Goal: Transaction & Acquisition: Purchase product/service

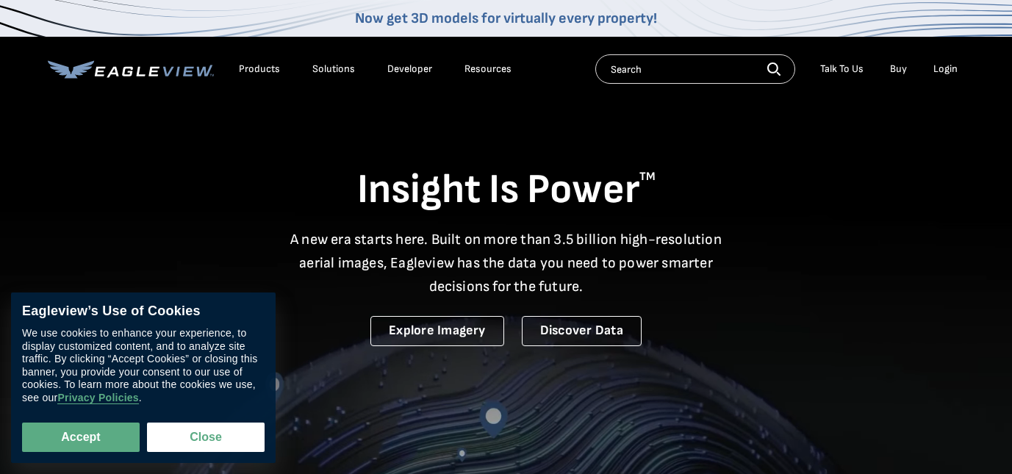
click at [950, 69] on div "Login" at bounding box center [945, 68] width 24 height 13
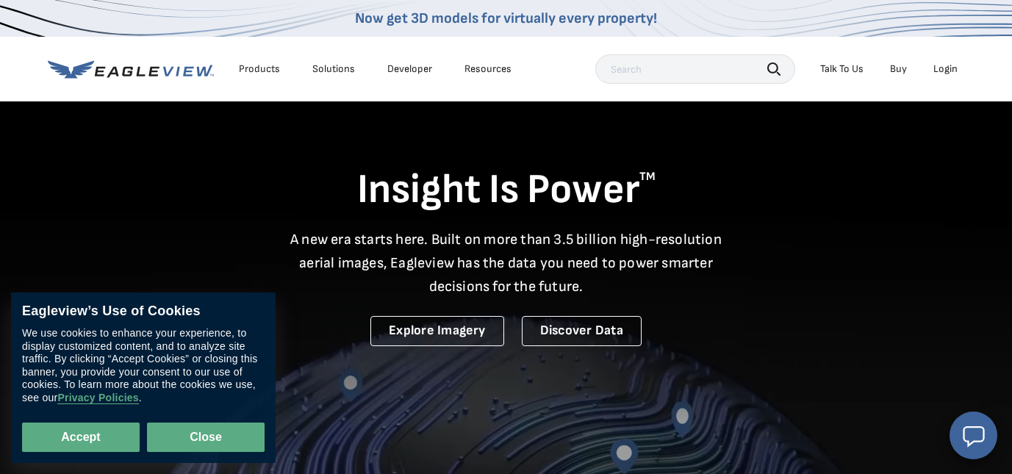
click at [204, 439] on button "Close" at bounding box center [206, 437] width 118 height 29
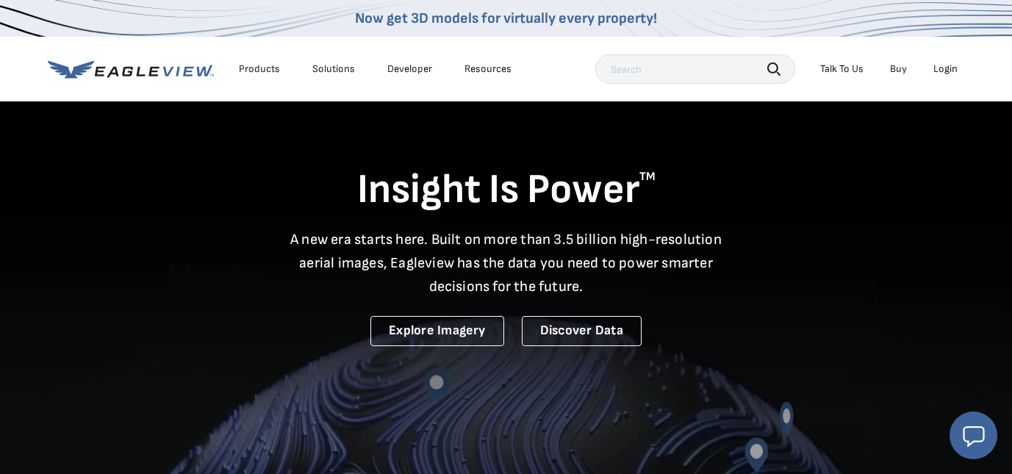
click at [959, 64] on li "Login" at bounding box center [945, 69] width 39 height 22
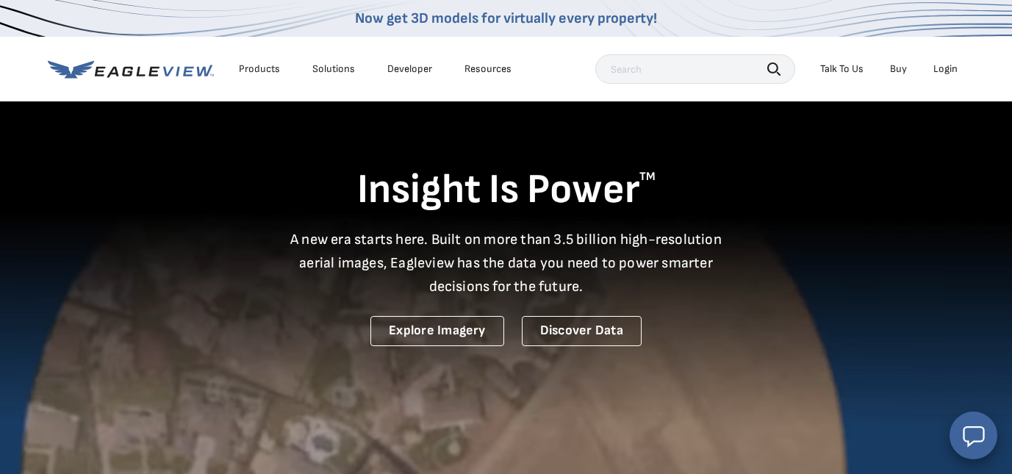
click at [952, 66] on div "Login" at bounding box center [945, 68] width 24 height 13
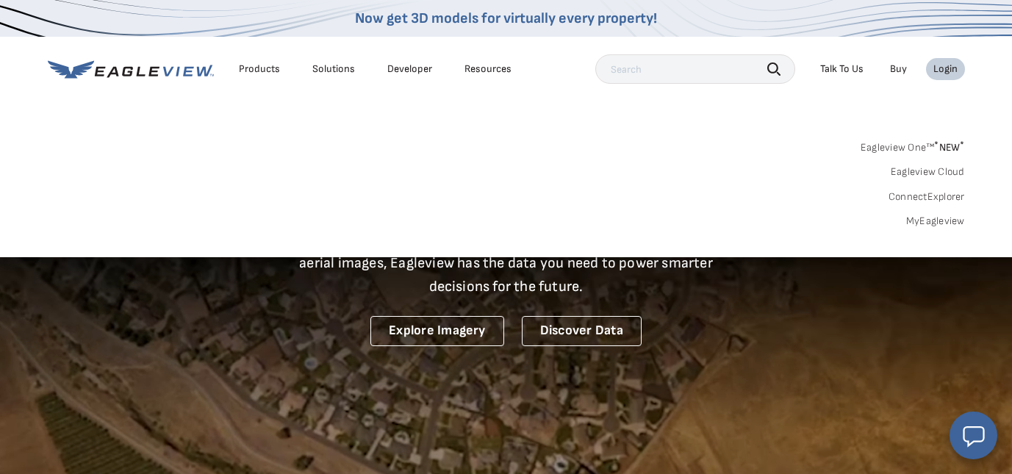
click at [947, 66] on div "Login" at bounding box center [945, 68] width 24 height 13
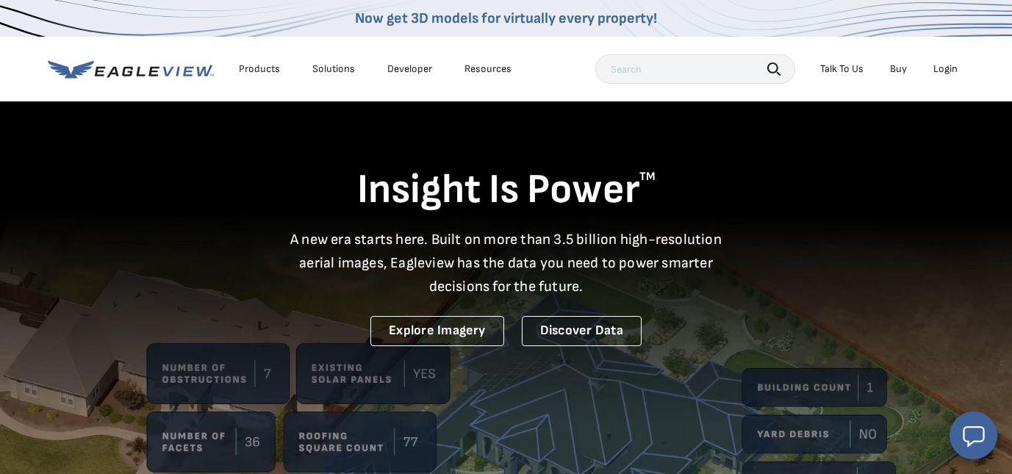
click at [947, 66] on div "Login" at bounding box center [945, 68] width 24 height 13
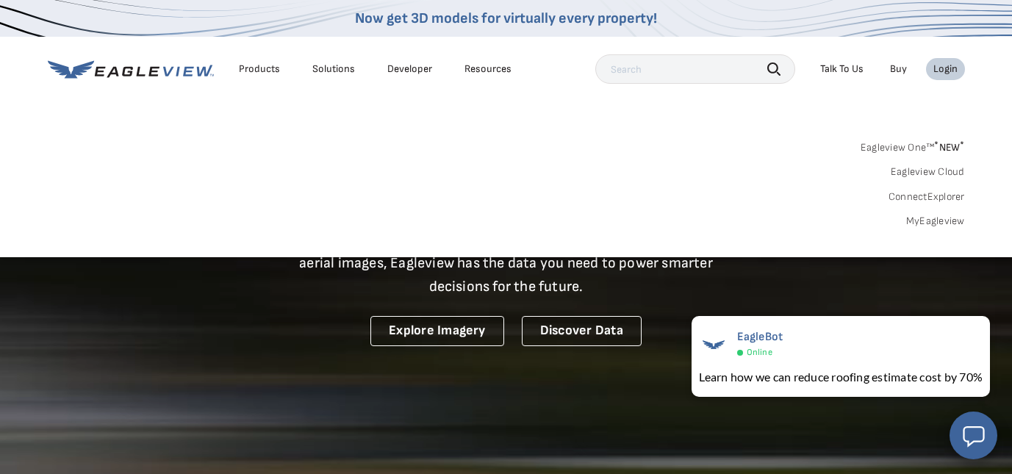
click at [936, 66] on div "Login" at bounding box center [945, 68] width 24 height 13
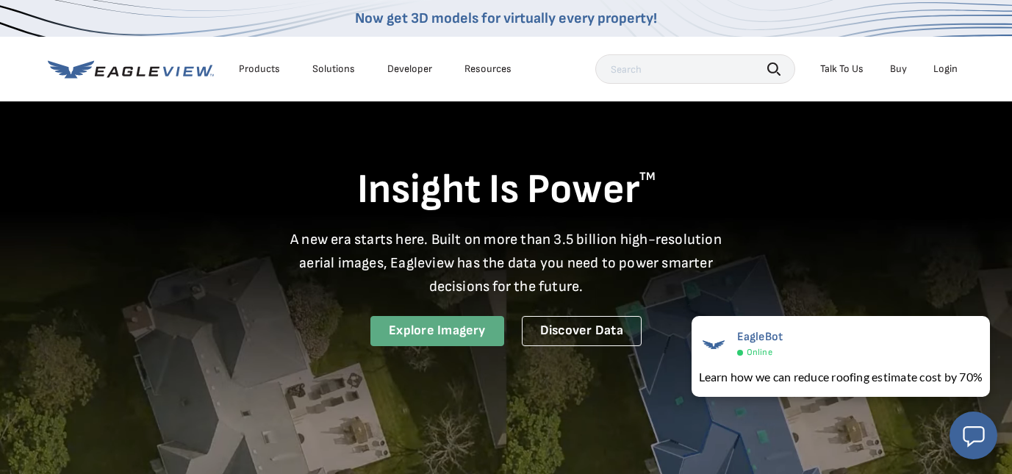
click at [439, 333] on link "Explore Imagery" at bounding box center [437, 331] width 134 height 30
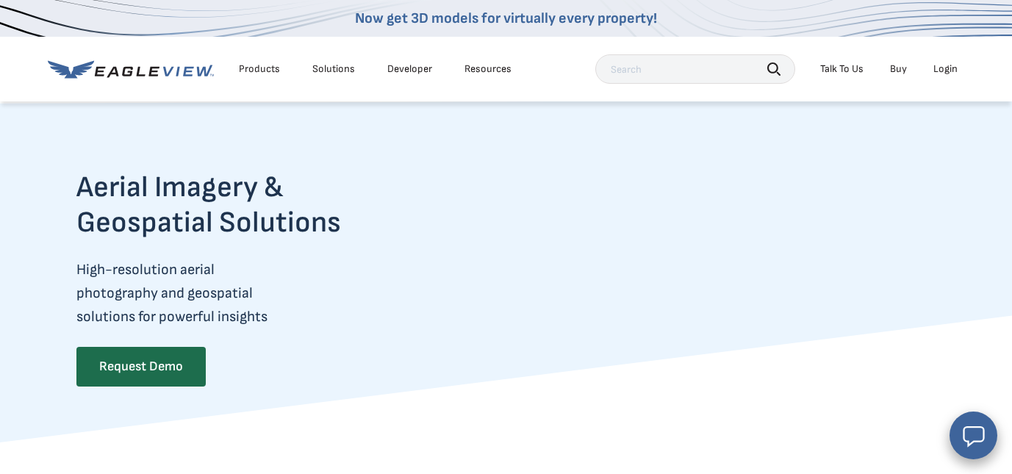
click at [961, 70] on li "Login" at bounding box center [945, 69] width 39 height 22
click at [947, 68] on div "Login" at bounding box center [945, 68] width 24 height 13
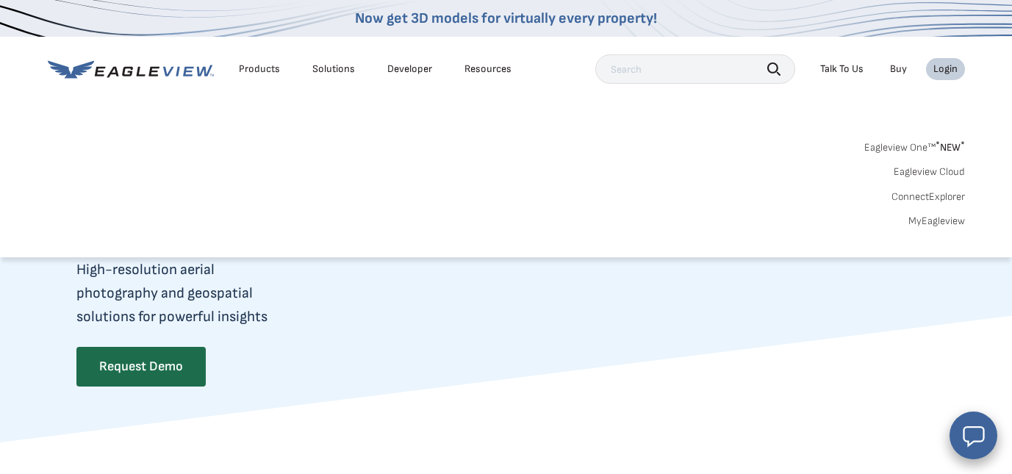
click at [915, 144] on link "Eagleview One™ * NEW *" at bounding box center [914, 145] width 101 height 17
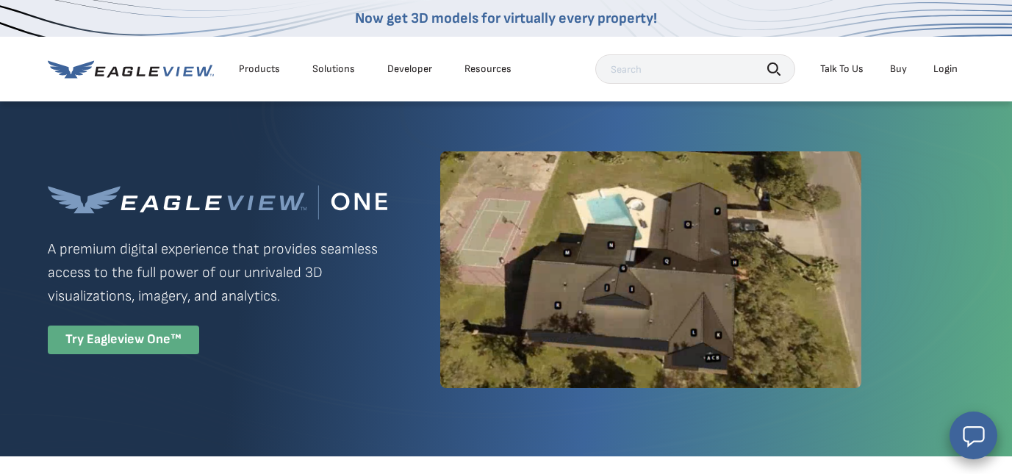
click at [169, 354] on div "Try Eagleview One™" at bounding box center [123, 340] width 151 height 29
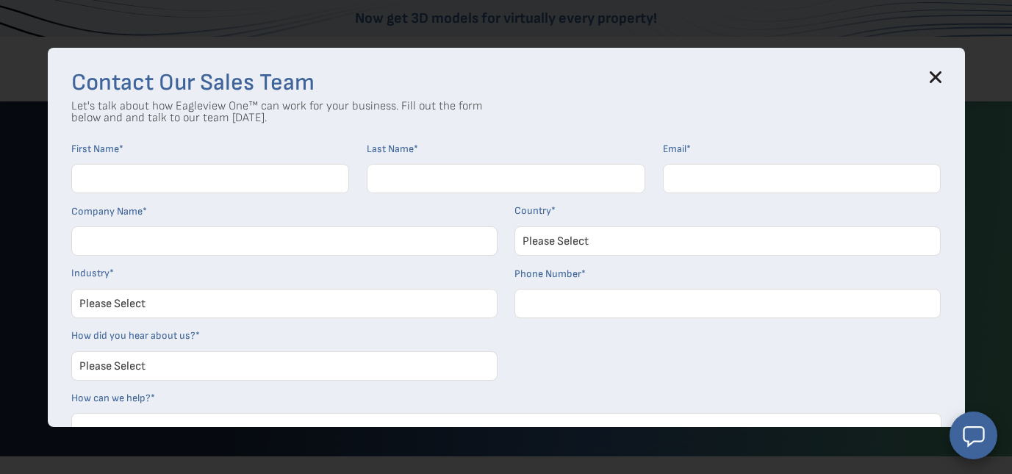
click at [935, 73] on icon at bounding box center [936, 77] width 12 height 12
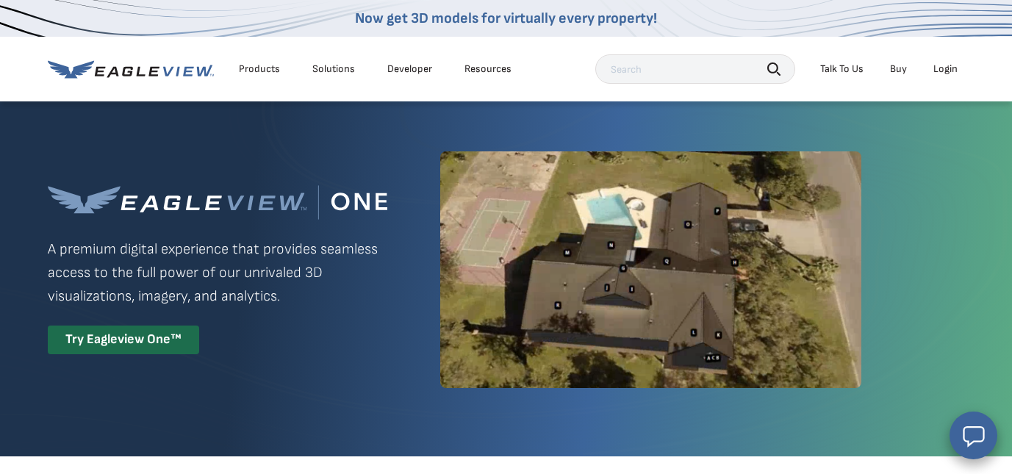
click at [945, 64] on div "Login" at bounding box center [945, 68] width 24 height 13
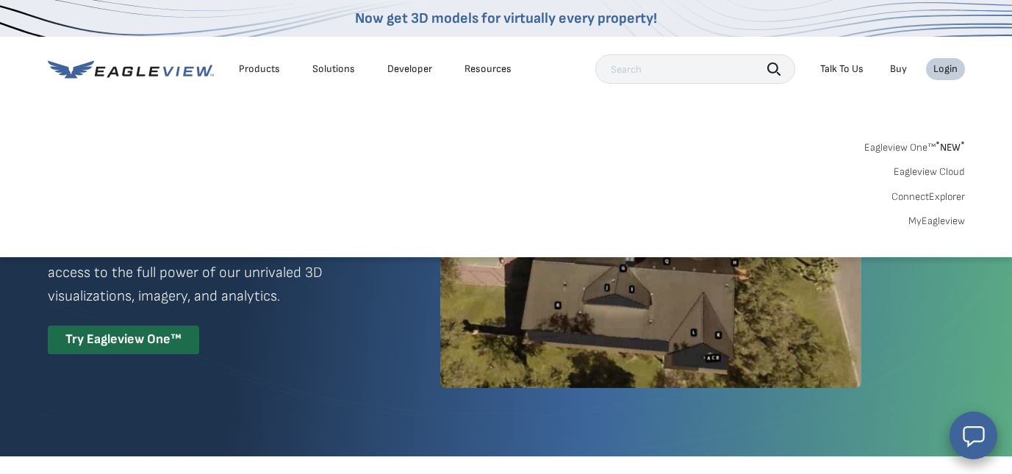
click at [943, 222] on link "MyEagleview" at bounding box center [936, 221] width 57 height 13
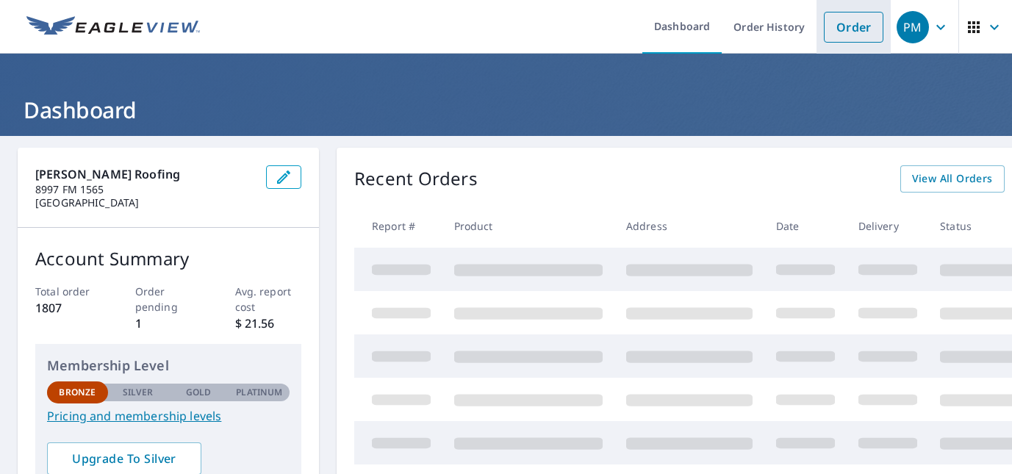
click at [856, 31] on link "Order" at bounding box center [854, 27] width 60 height 31
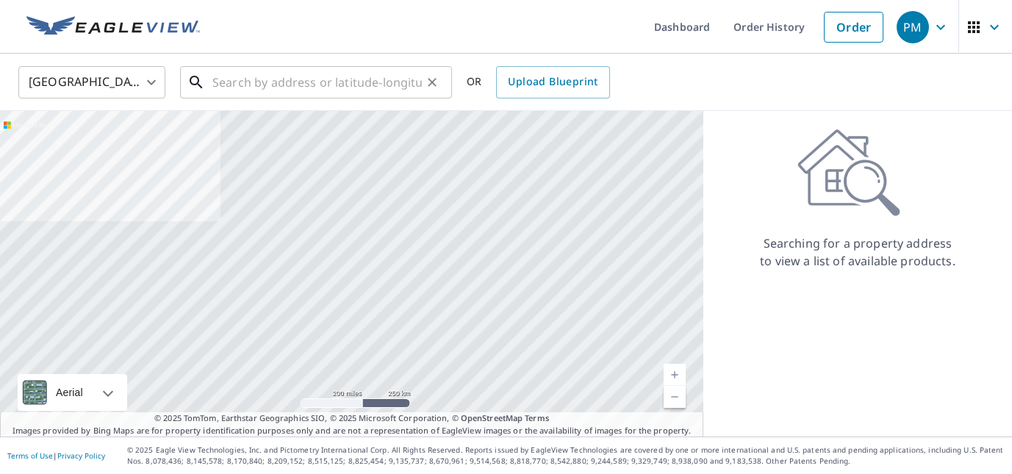
click at [260, 79] on input "text" at bounding box center [316, 82] width 209 height 41
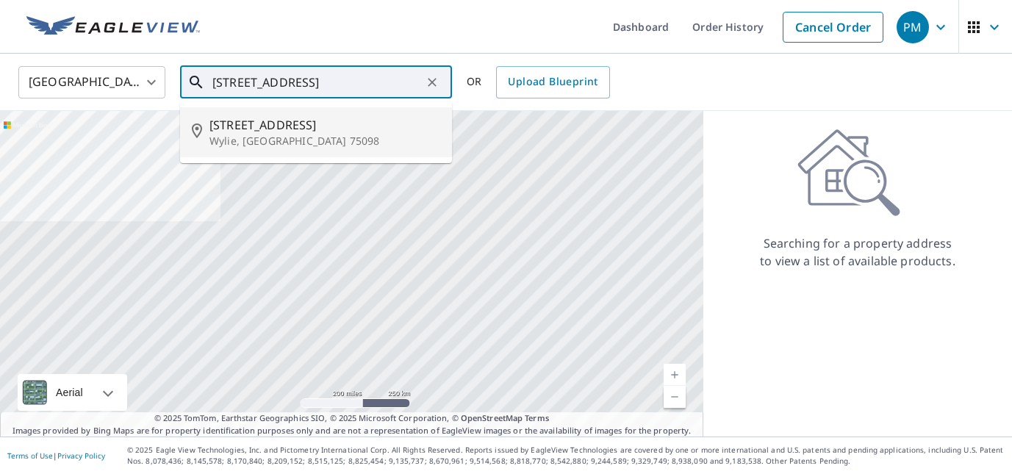
click at [226, 136] on p "Wylie, [GEOGRAPHIC_DATA] 75098" at bounding box center [324, 141] width 231 height 15
type input "[STREET_ADDRESS]"
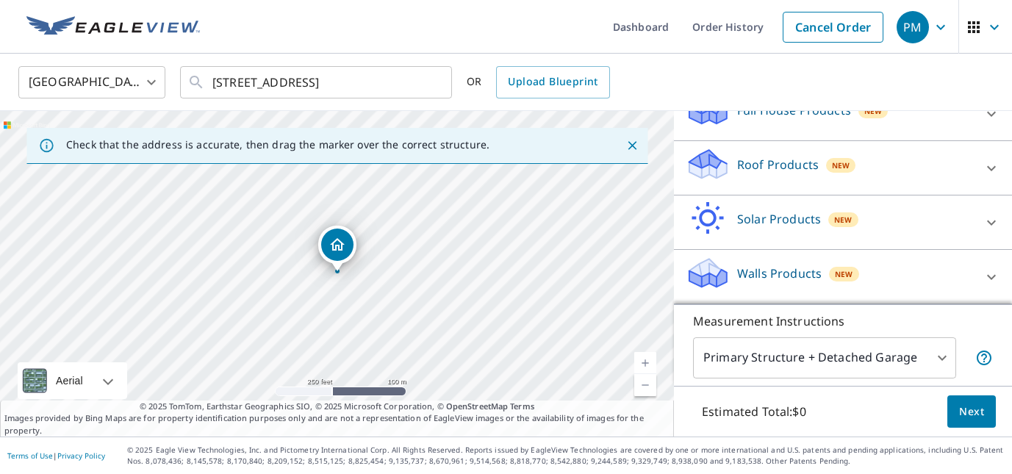
click at [976, 417] on span "Next" at bounding box center [971, 412] width 25 height 18
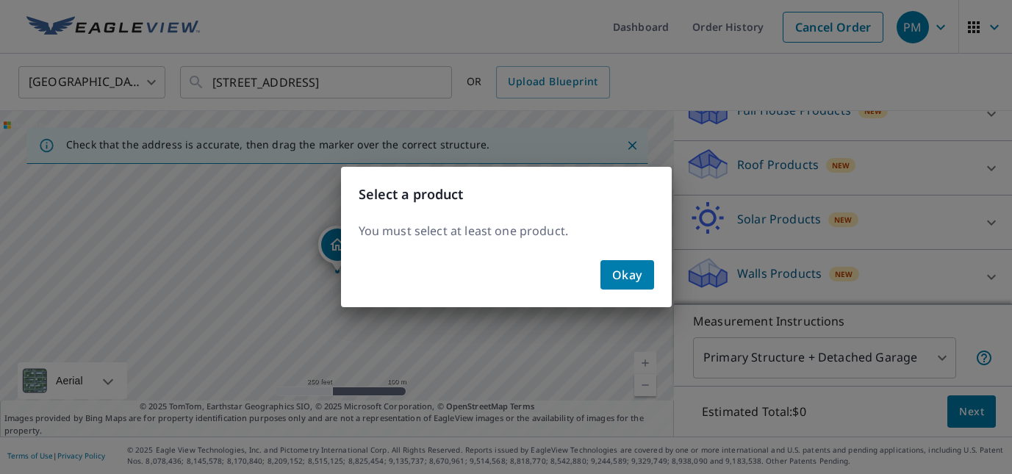
click at [642, 280] on button "Okay" at bounding box center [627, 274] width 54 height 29
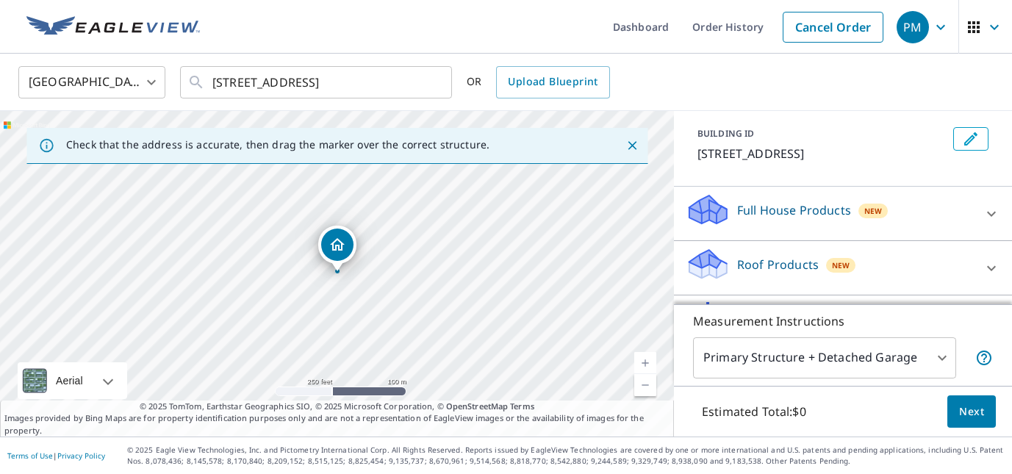
scroll to position [88, 0]
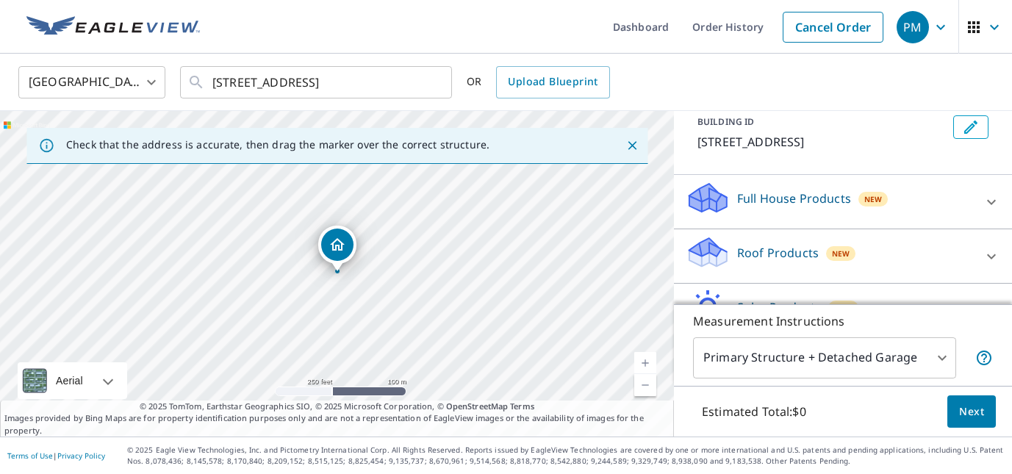
click at [997, 252] on icon at bounding box center [992, 257] width 18 height 18
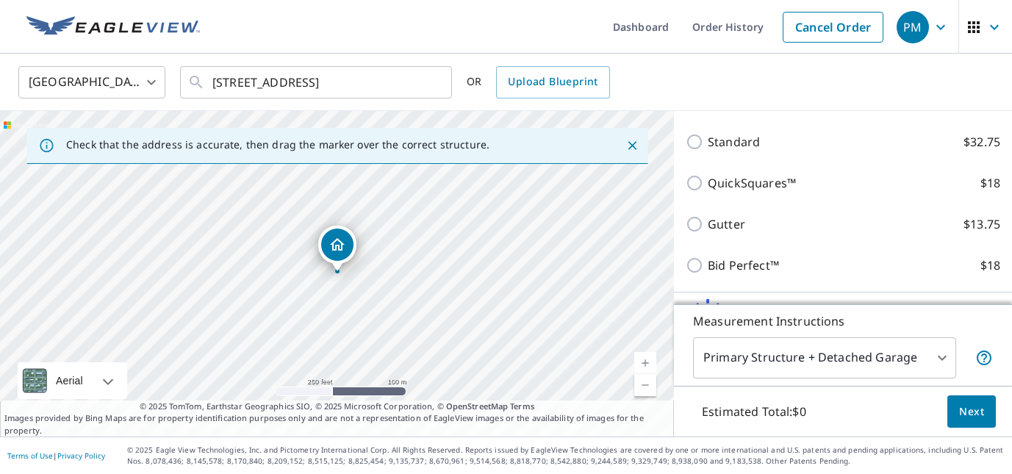
scroll to position [291, 0]
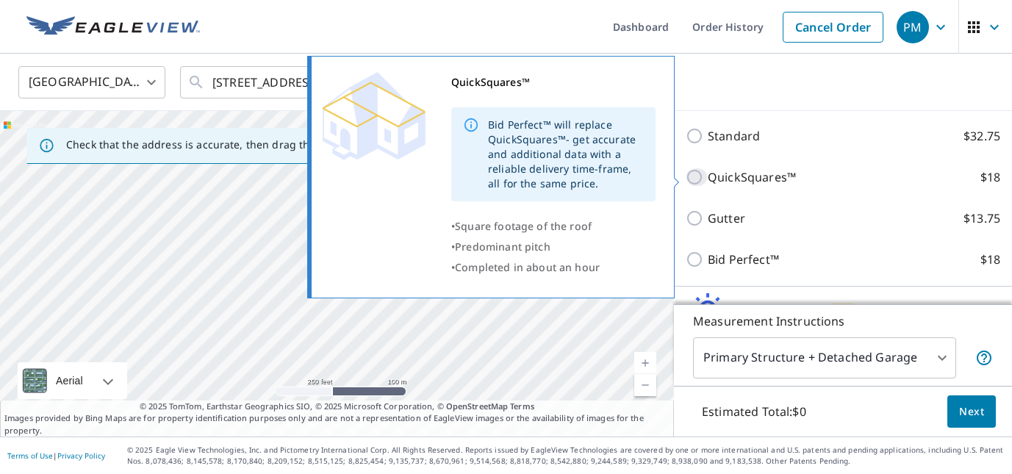
click at [695, 175] on input "QuickSquares™ $18" at bounding box center [697, 177] width 22 height 18
checkbox input "true"
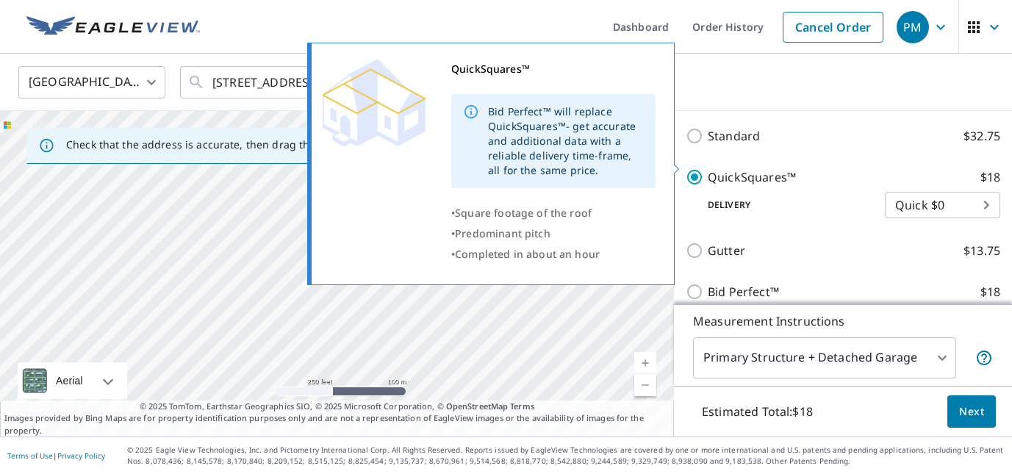
scroll to position [320, 0]
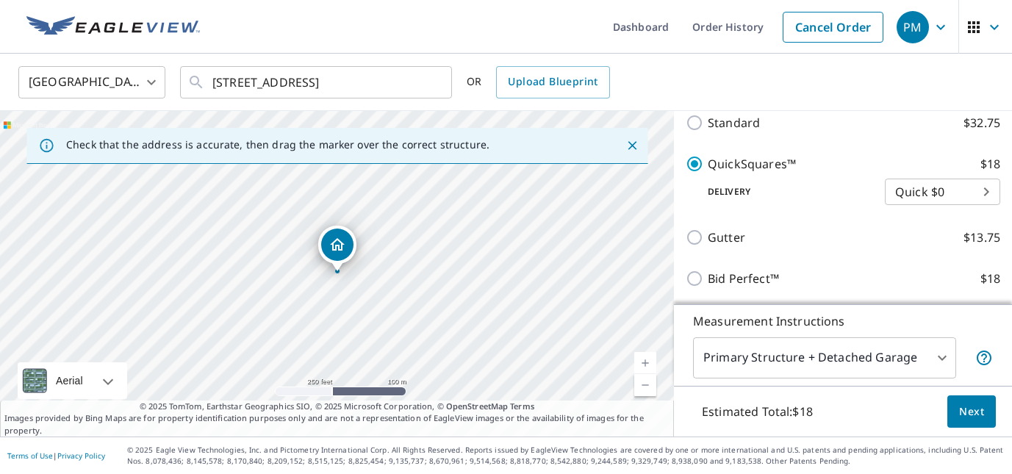
click at [972, 409] on span "Next" at bounding box center [971, 412] width 25 height 18
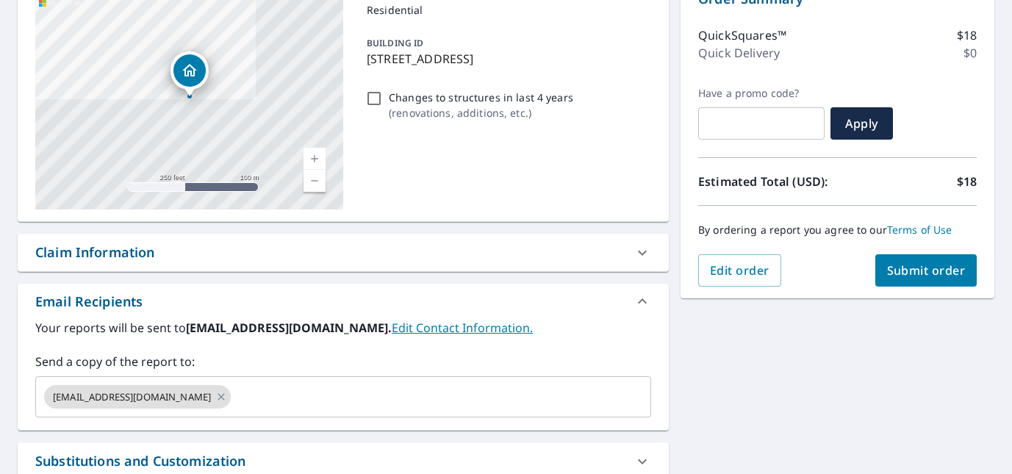
scroll to position [151, 0]
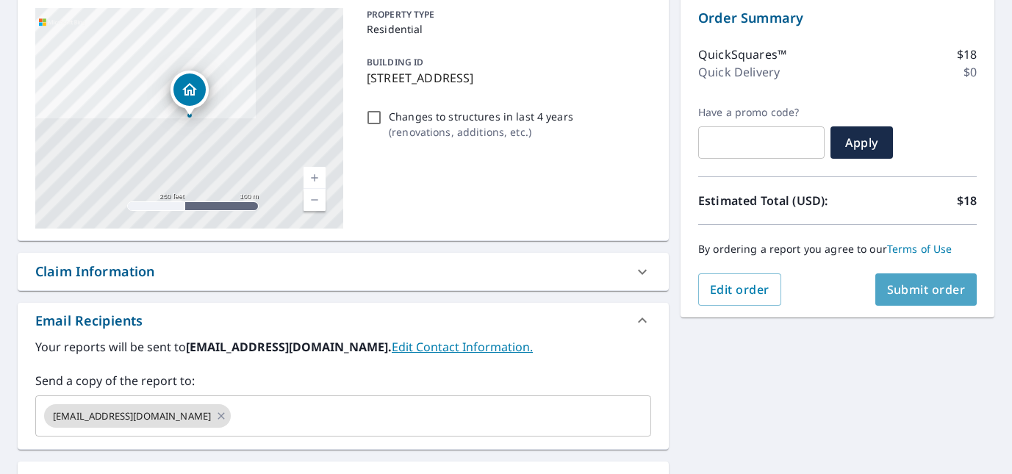
click at [911, 288] on span "Submit order" at bounding box center [926, 289] width 79 height 16
checkbox input "true"
